Goal: Communication & Community: Answer question/provide support

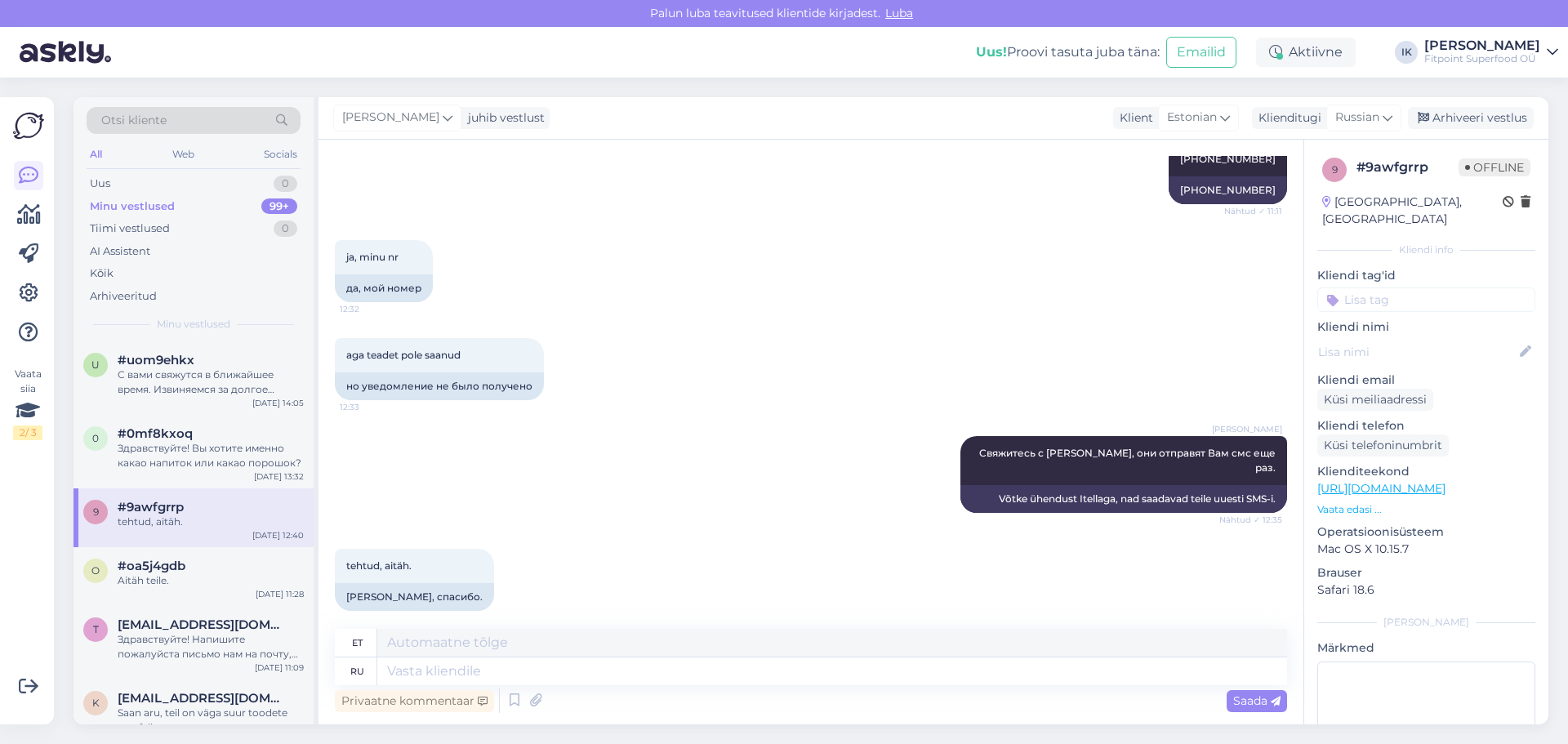
click at [173, 361] on span "#uom9ehkx" at bounding box center [156, 359] width 76 height 14
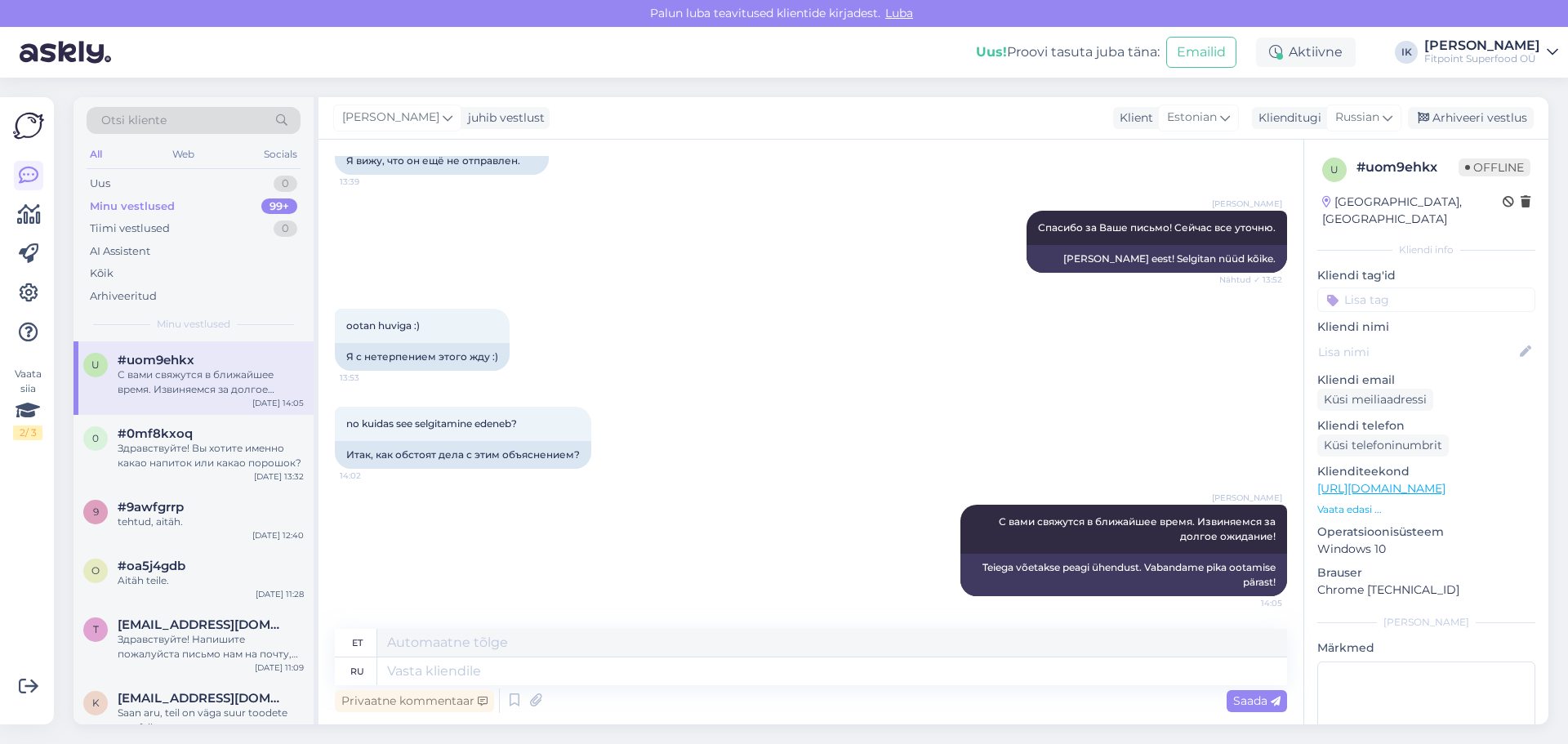
scroll to position [188, 0]
click at [223, 183] on div "Uus 0" at bounding box center [193, 184] width 214 height 23
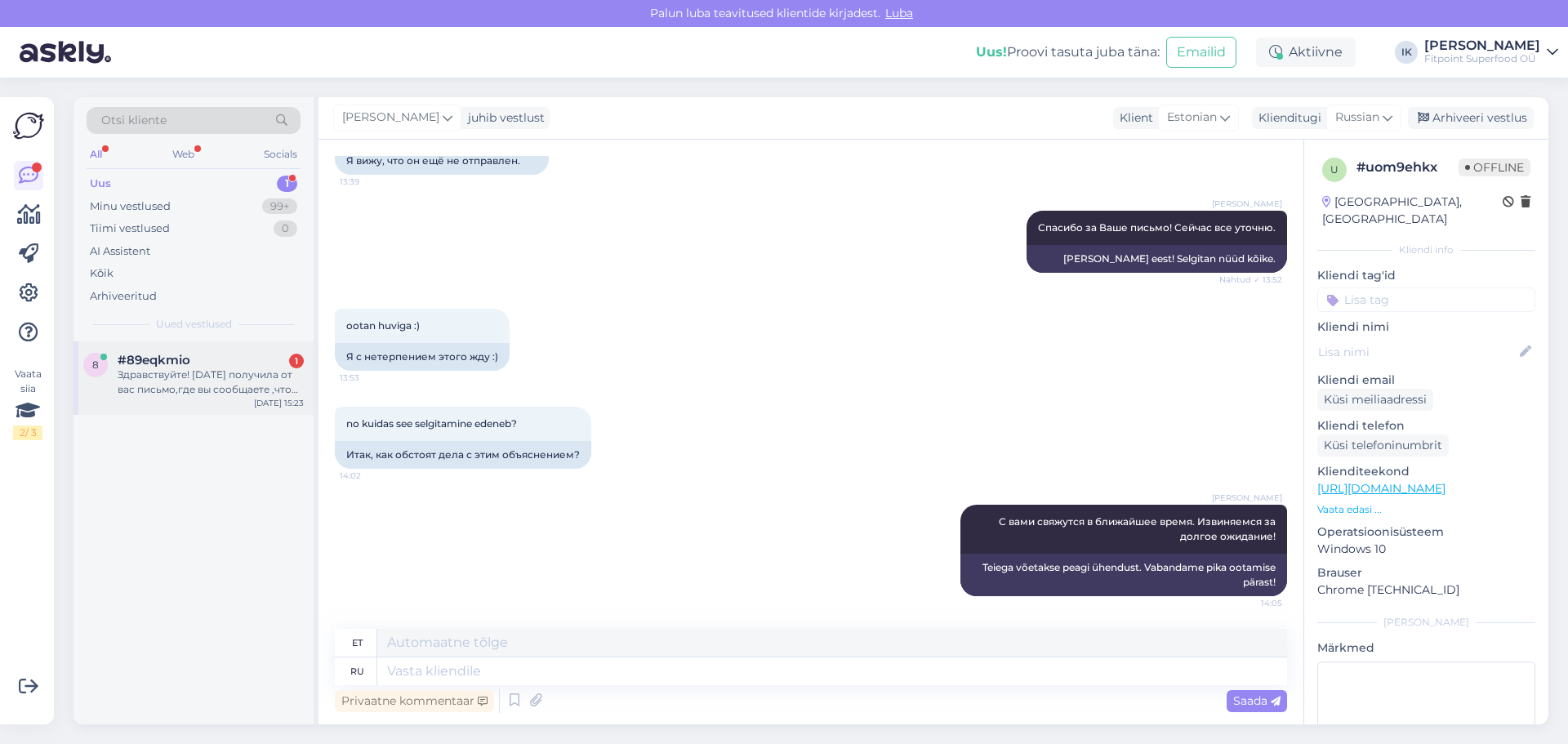
click at [265, 393] on div "Здравствуйте! [DATE] получила от вас письмо,где вы сообщаете ,что только [DATE]…" at bounding box center [211, 382] width 186 height 29
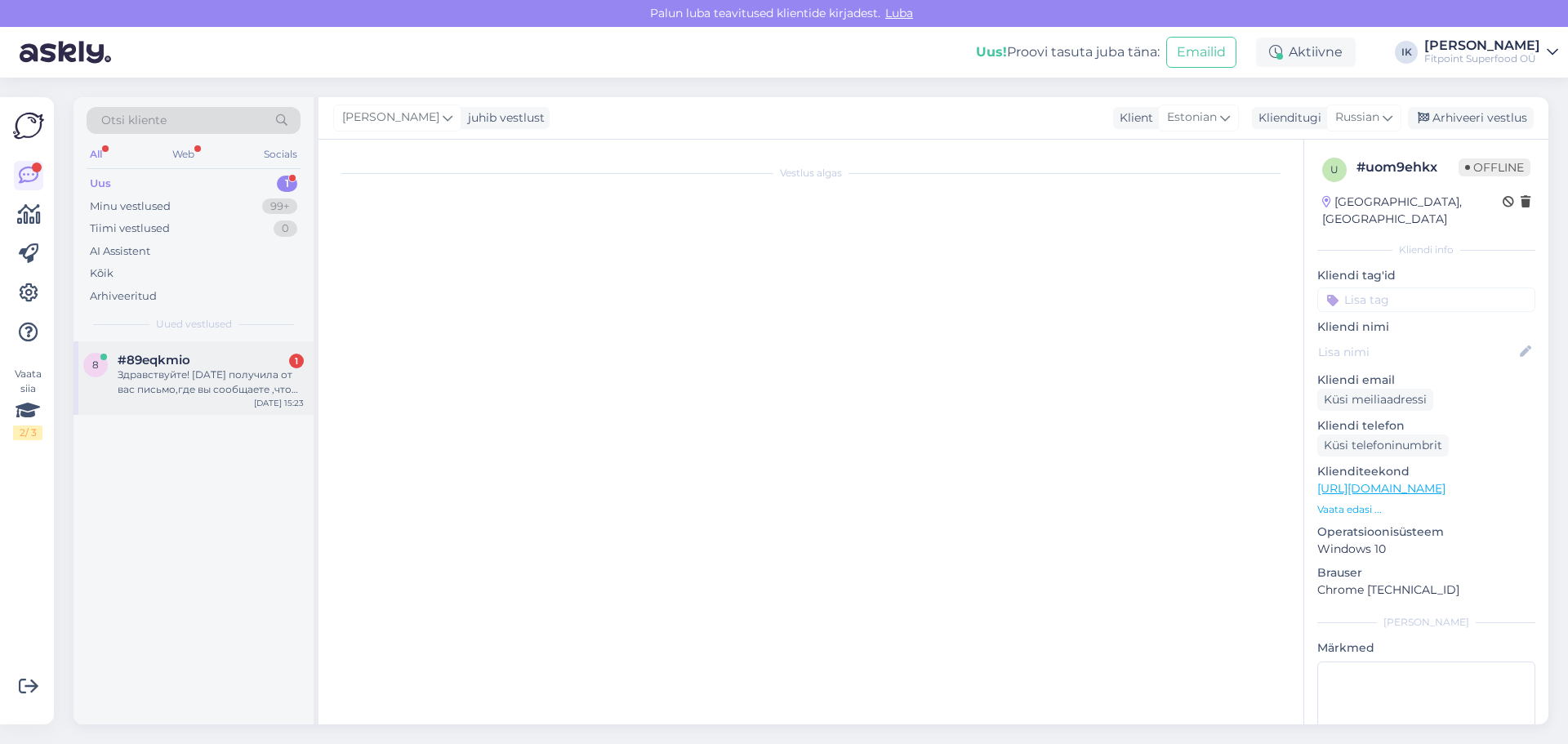
scroll to position [0, 0]
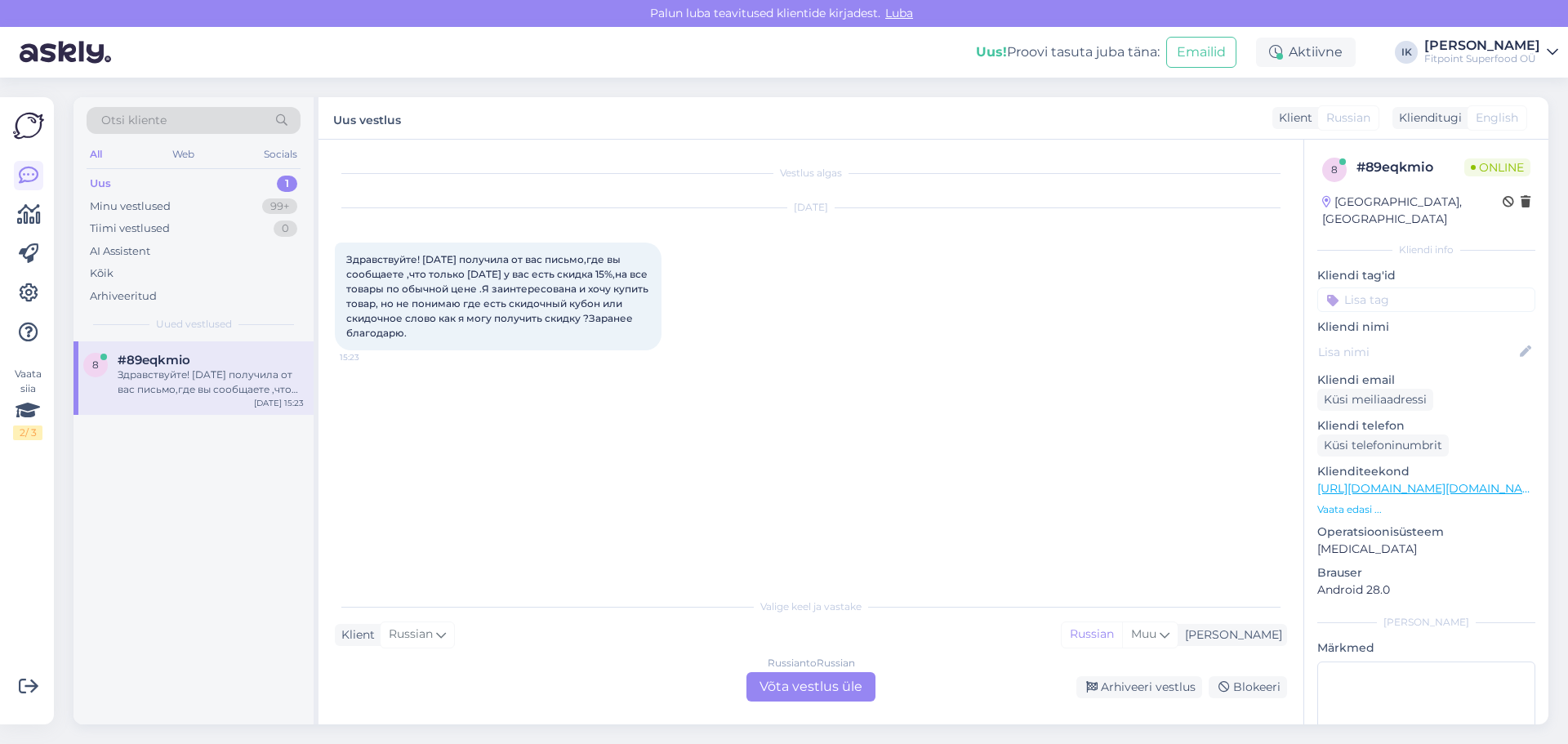
click at [779, 677] on div "Russian to Russian Võta vestlus üle" at bounding box center [811, 687] width 129 height 29
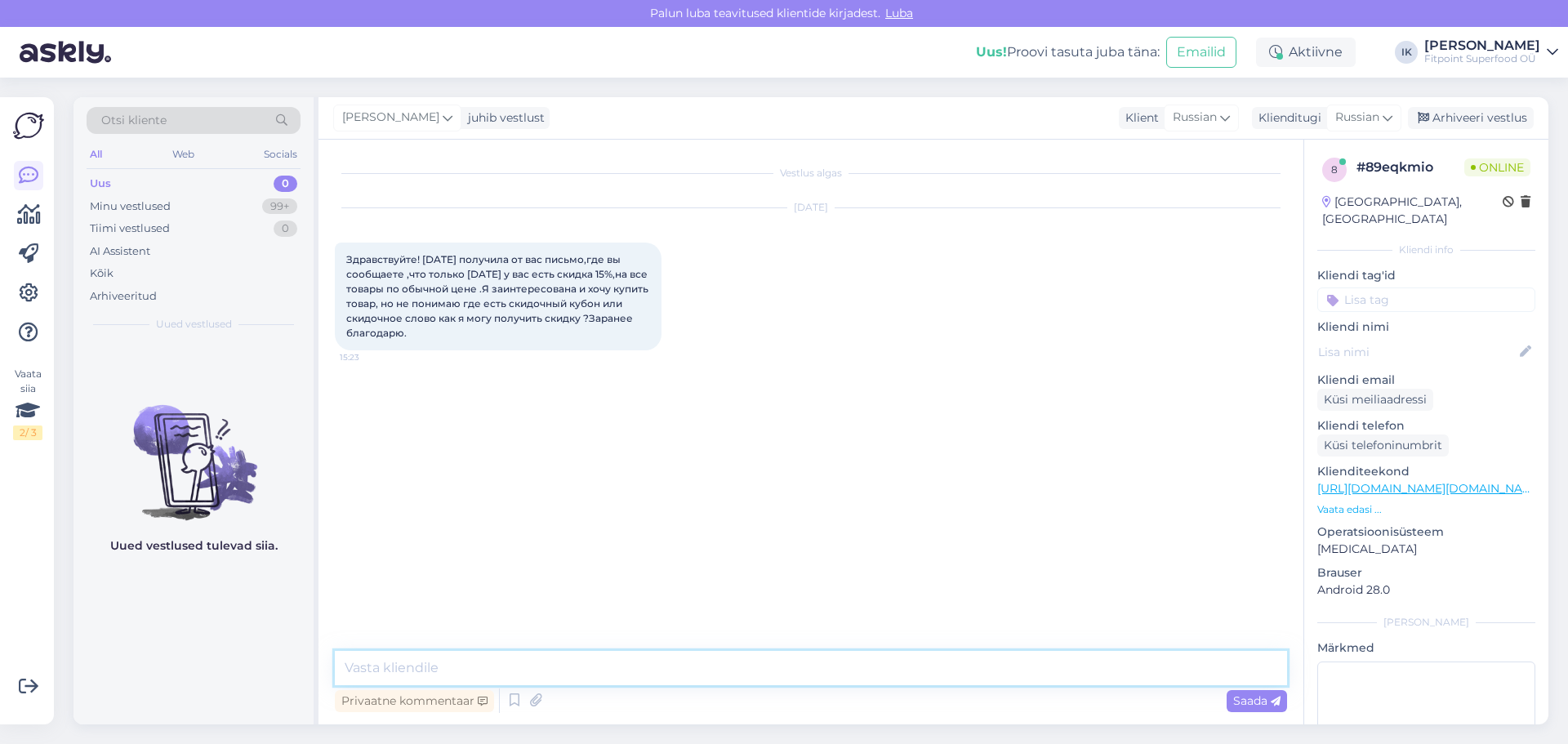
click at [709, 674] on textarea at bounding box center [811, 668] width 952 height 34
click at [595, 672] on textarea "Здравствуйте! Когда выберете товар нужно ввести промокод - ESMASPAEV" at bounding box center [811, 668] width 952 height 34
click at [1096, 670] on textarea "Здравствуйте! Когда выберете товар и перейдете к оплате, будет нужно ввести про…" at bounding box center [811, 668] width 952 height 34
type textarea "Здравствуйте! Когда выберете товар и перейдете к оплате, будет нужно ввести про…"
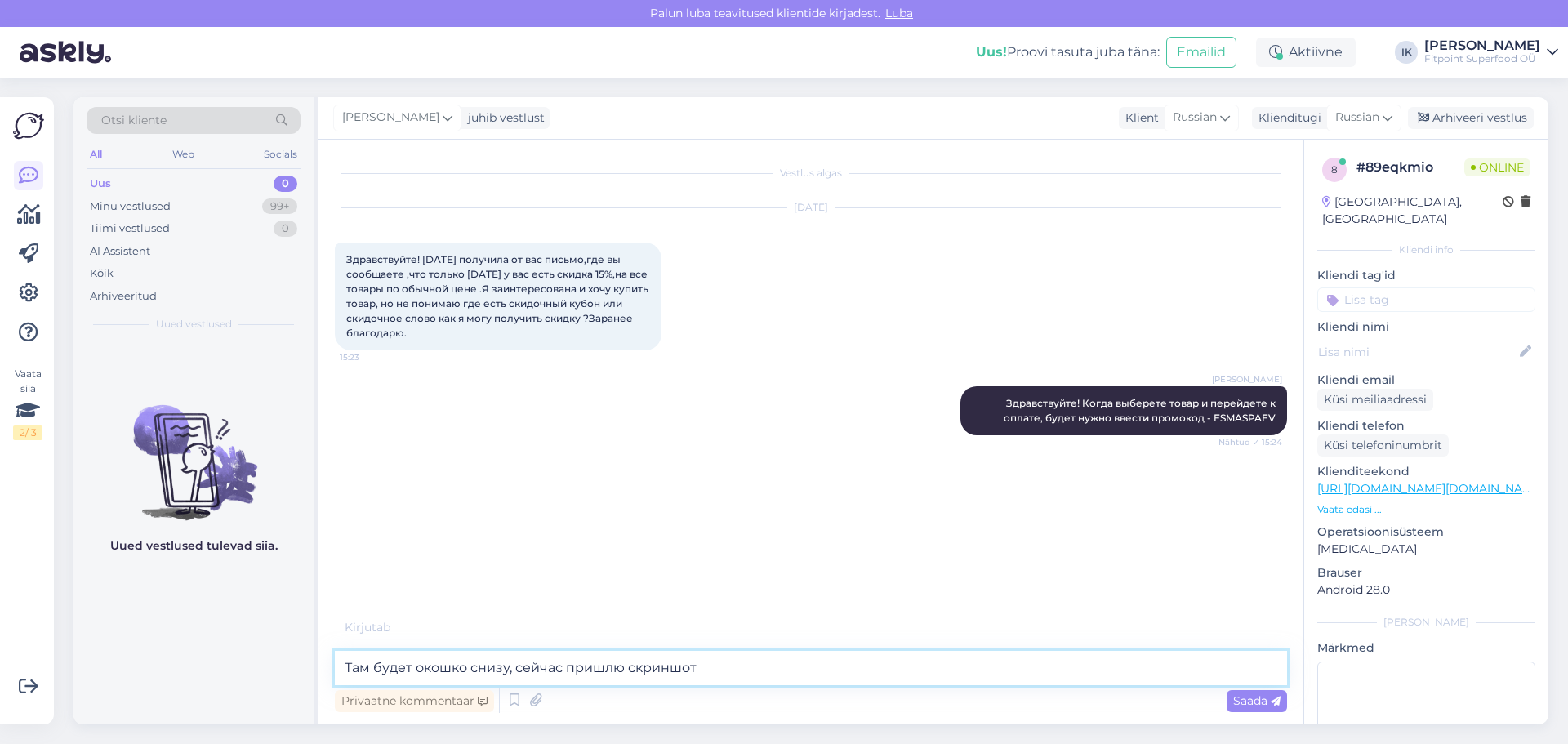
type textarea "Там будет окошко снизу, сейчас пришлю скриншот"
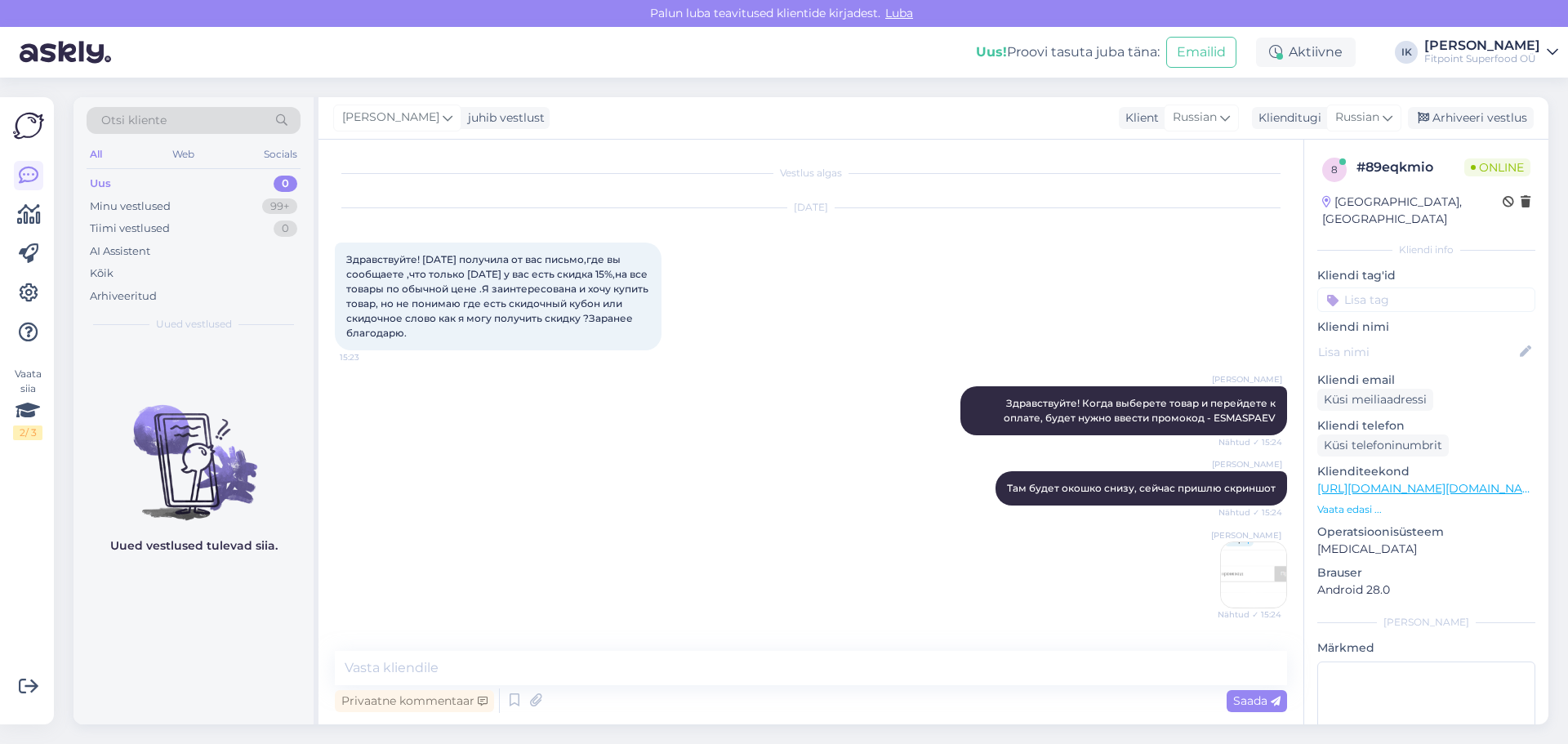
click at [1220, 573] on img at bounding box center [1253, 575] width 66 height 66
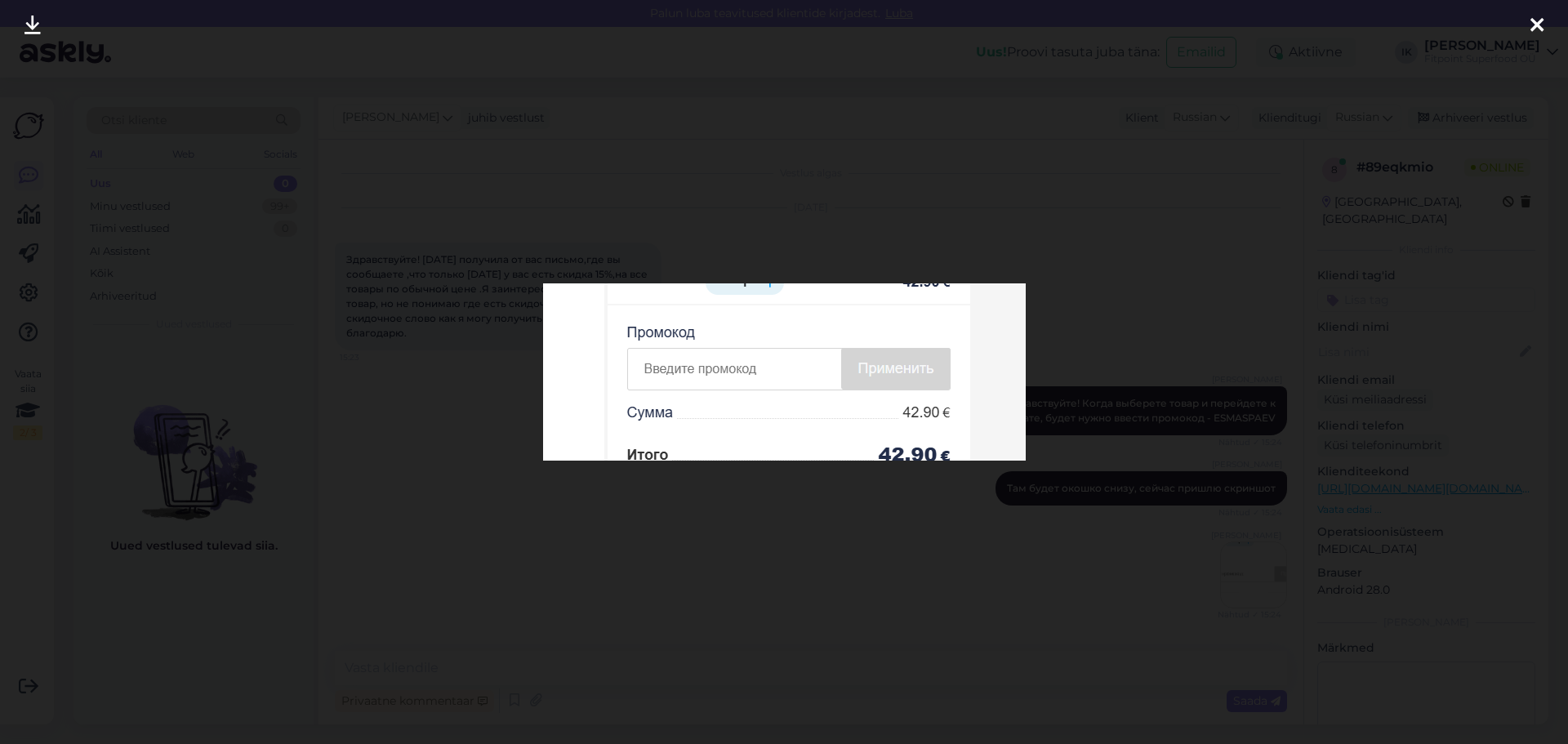
click at [1210, 525] on div at bounding box center [784, 372] width 1568 height 744
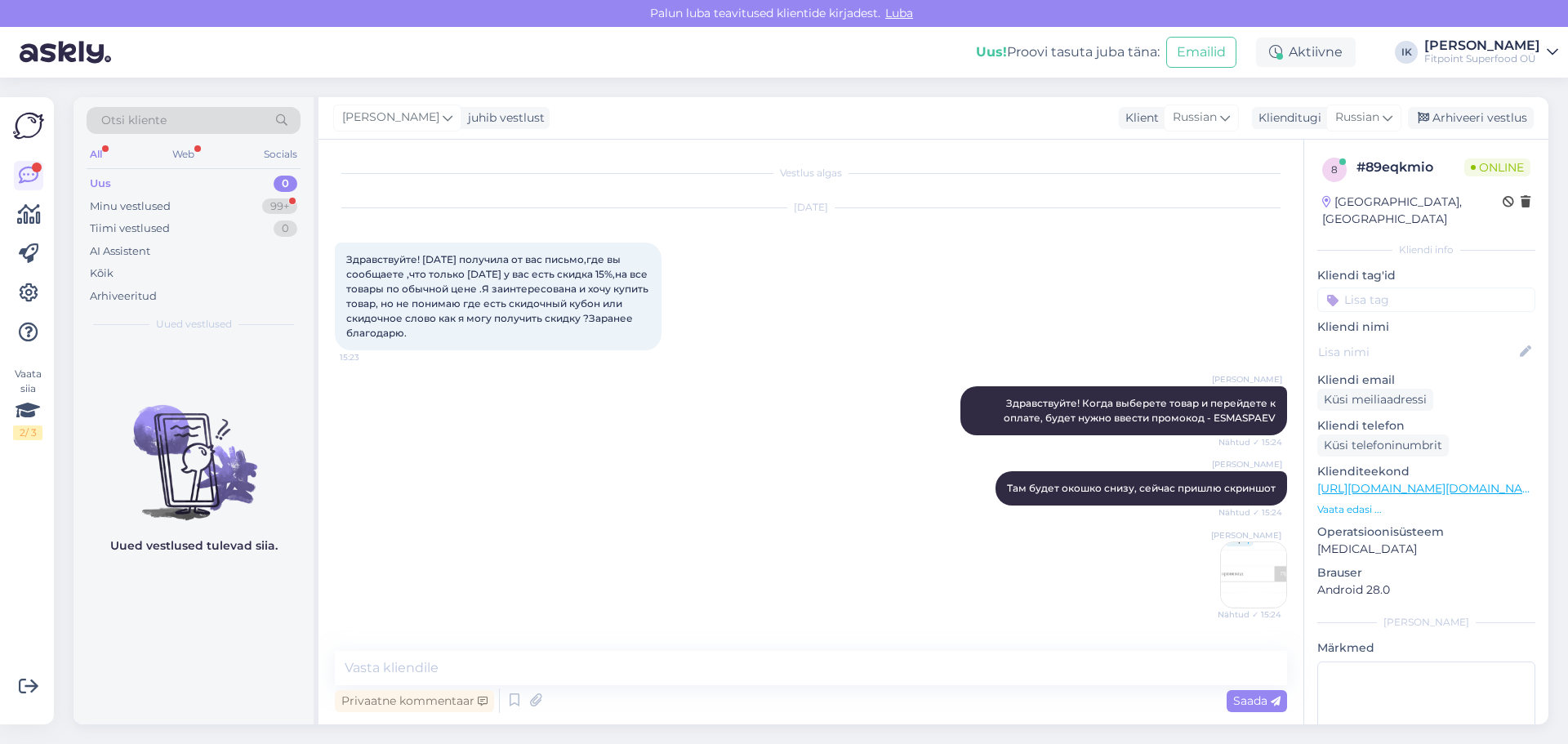
scroll to position [61, 0]
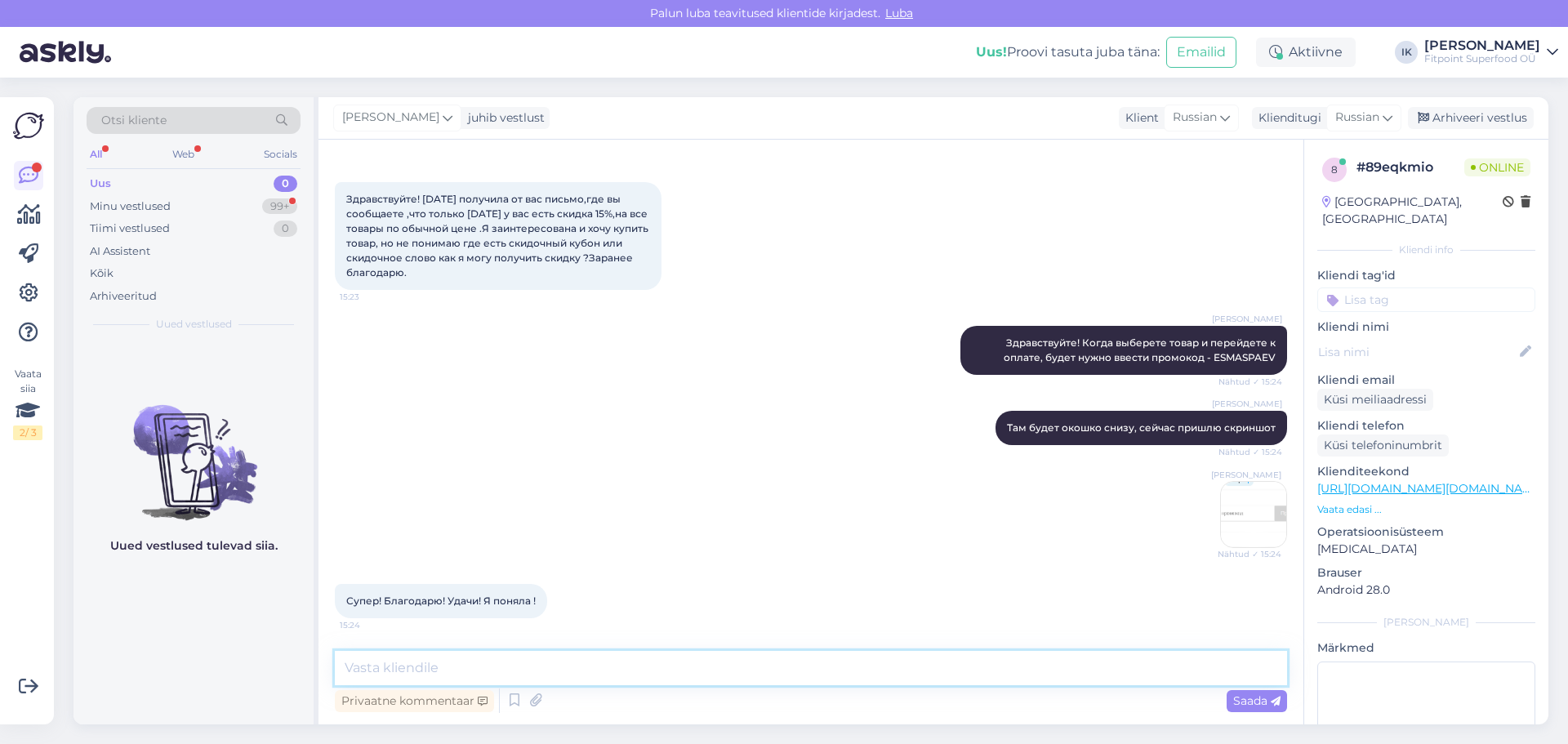
click at [516, 661] on textarea at bounding box center [811, 668] width 952 height 34
type textarea "[PERSON_NAME]"
type textarea "С"
type textarea "Если будут еще вопросы - обращайтесь!"
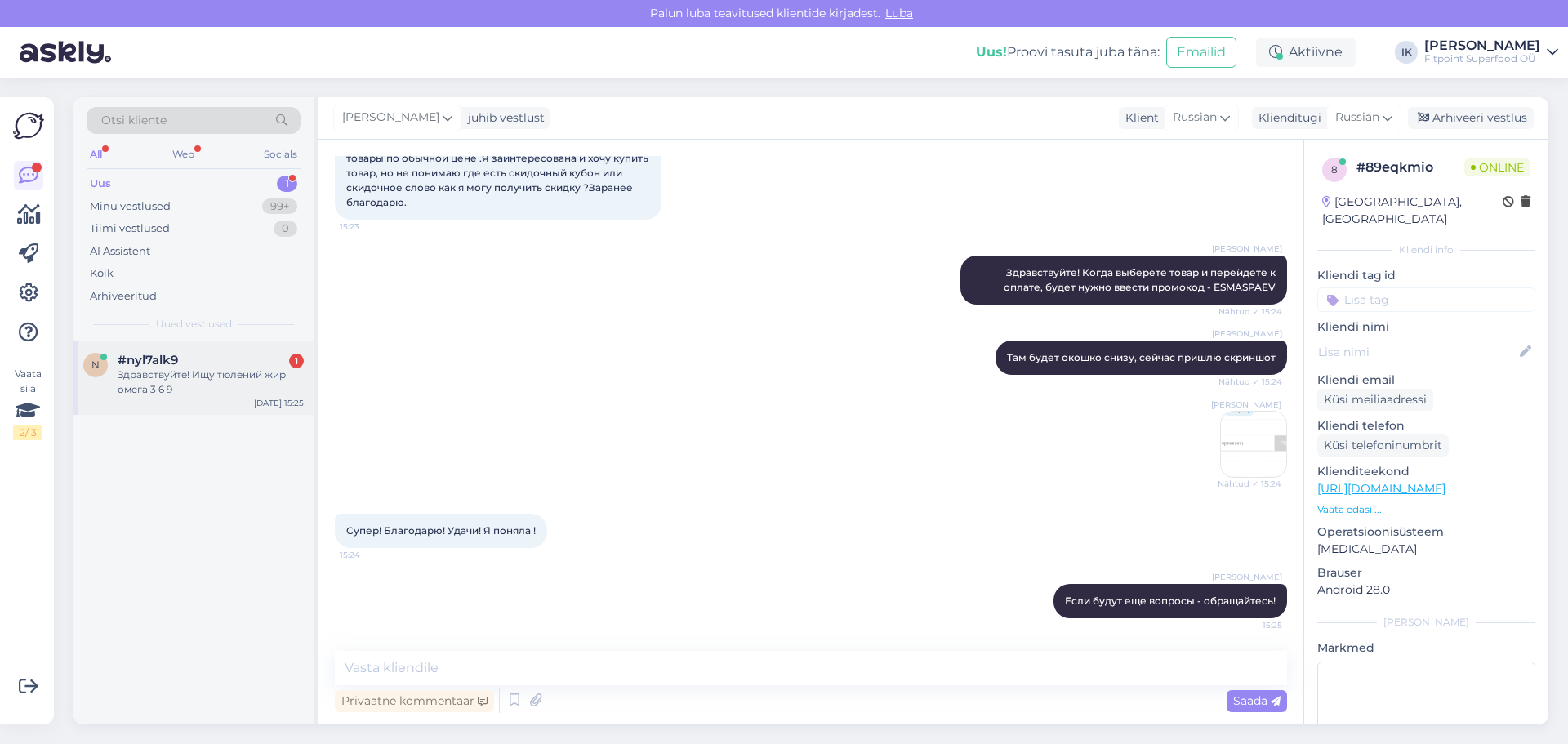
drag, startPoint x: 190, startPoint y: 374, endPoint x: 238, endPoint y: 413, distance: 61.8
click at [198, 385] on div "Здравствуйте! Ищу тюлений жир омега 3 6 9" at bounding box center [211, 382] width 186 height 29
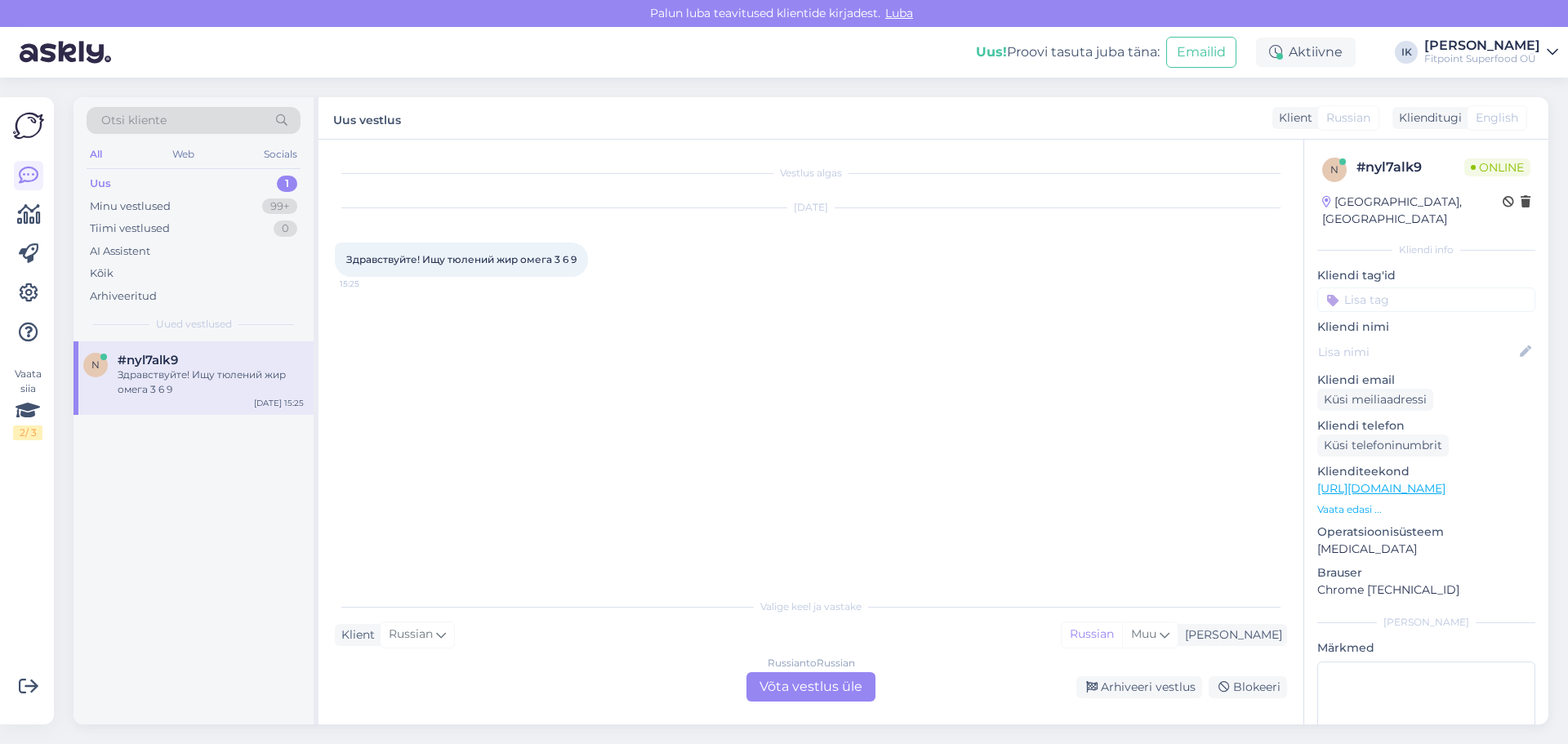
click at [535, 386] on div "Vestlus algas [DATE] Здравствуйте! Ищу тюлений жир омега 3 6 9 15:25" at bounding box center [818, 365] width 967 height 419
